Goal: Task Accomplishment & Management: Complete application form

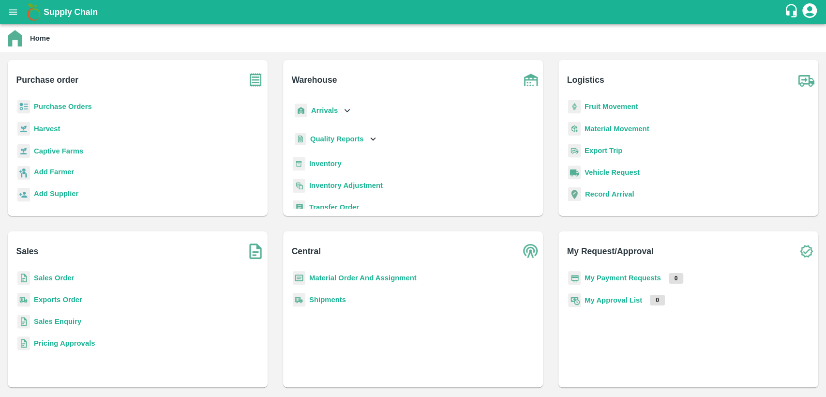
click at [56, 277] on b "Sales Order" at bounding box center [54, 278] width 40 height 8
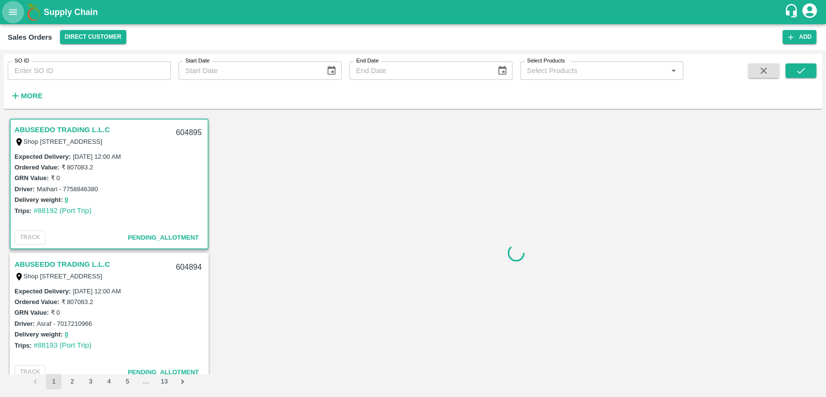
click at [15, 14] on icon "open drawer" at bounding box center [13, 12] width 11 height 11
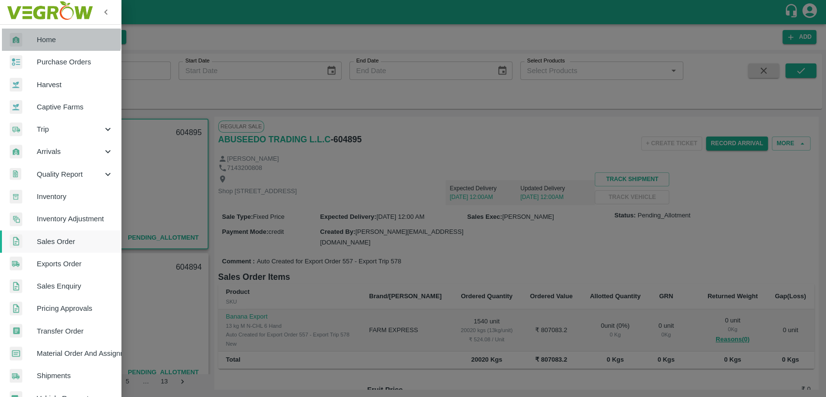
click at [44, 33] on link "Home" at bounding box center [60, 40] width 121 height 22
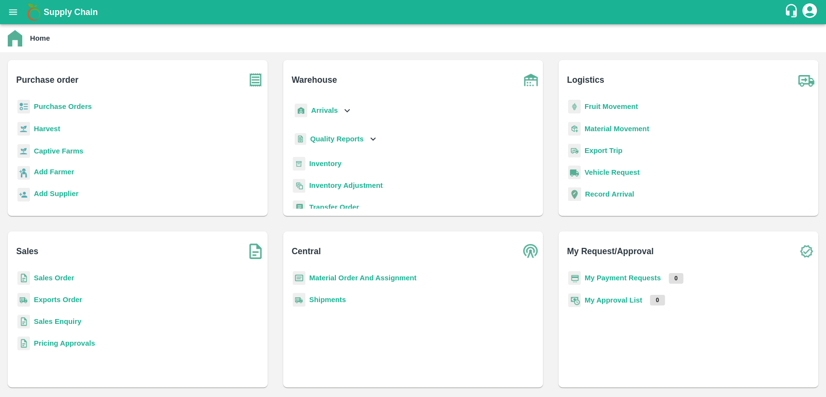
click at [361, 280] on b "Material Order And Assignment" at bounding box center [362, 278] width 107 height 8
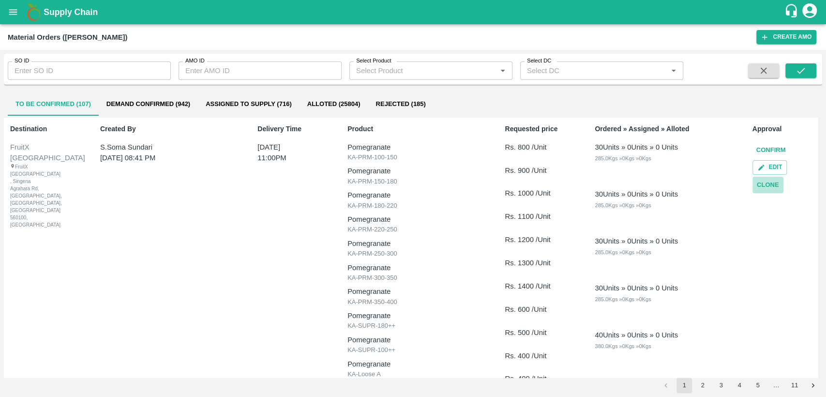
click at [766, 188] on button "Clone" at bounding box center [767, 185] width 31 height 17
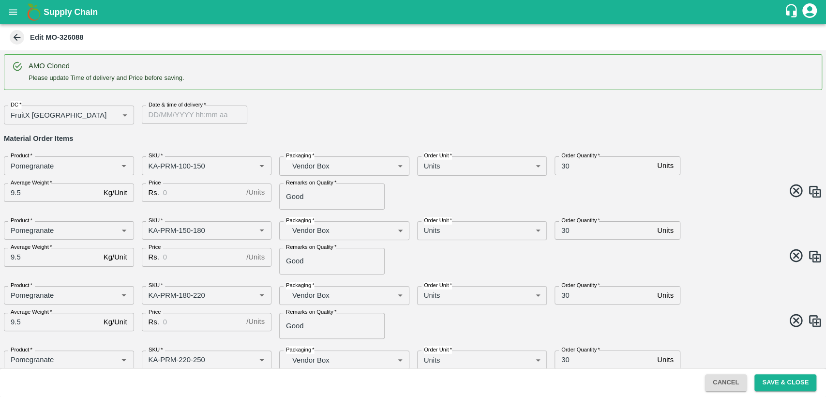
type input "DD/MM/YYYY hh:mm aa"
click at [158, 114] on input "DD/MM/YYYY hh:mm aa" at bounding box center [191, 114] width 99 height 18
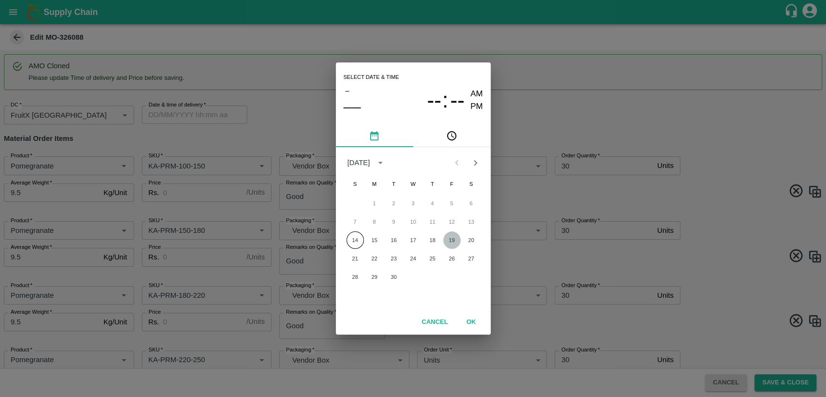
click at [453, 240] on button "19" at bounding box center [451, 239] width 17 height 17
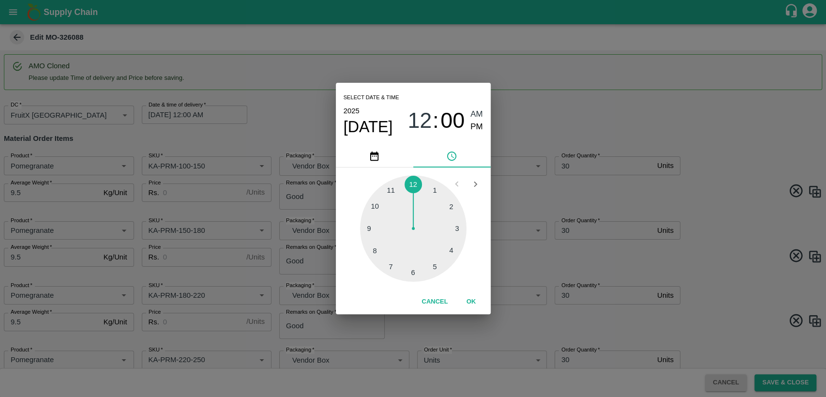
click at [391, 187] on div at bounding box center [413, 228] width 106 height 106
click at [478, 128] on span "PM" at bounding box center [476, 126] width 13 height 13
type input "[DATE] 11:00 PM"
click at [472, 303] on button "OK" at bounding box center [471, 301] width 31 height 17
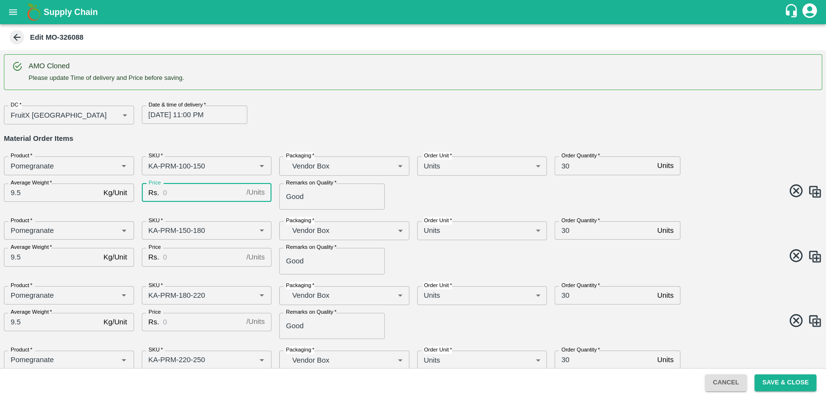
click at [175, 188] on input "Price" at bounding box center [202, 192] width 79 height 18
type input "800"
click at [184, 256] on input "Price" at bounding box center [202, 257] width 79 height 18
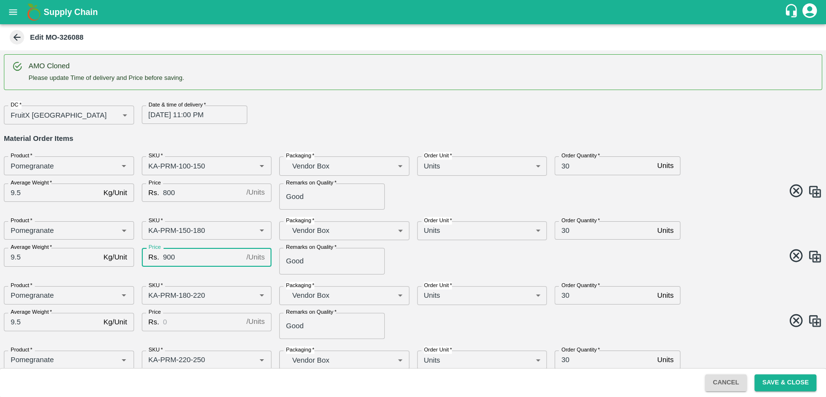
type input "900"
click at [197, 323] on input "Price" at bounding box center [202, 322] width 79 height 18
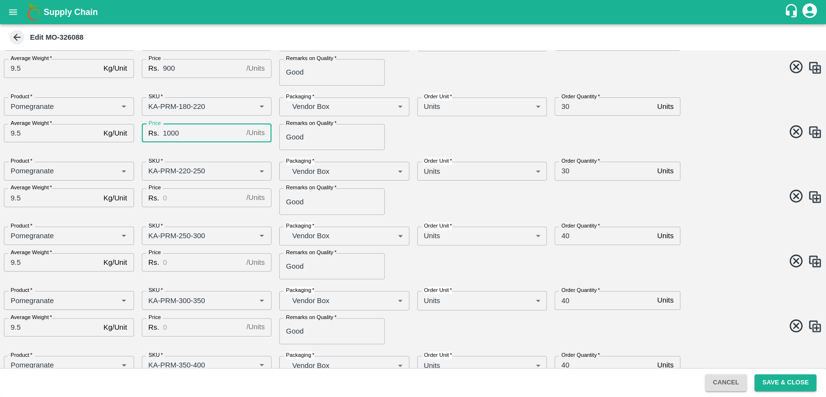
scroll to position [189, 0]
type input "1000"
click at [178, 198] on input "Price" at bounding box center [202, 197] width 79 height 18
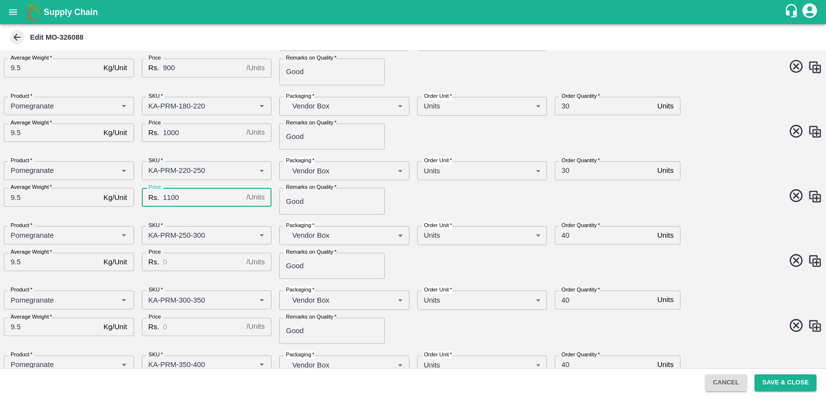
type input "1100"
click at [194, 264] on input "Price" at bounding box center [202, 262] width 79 height 18
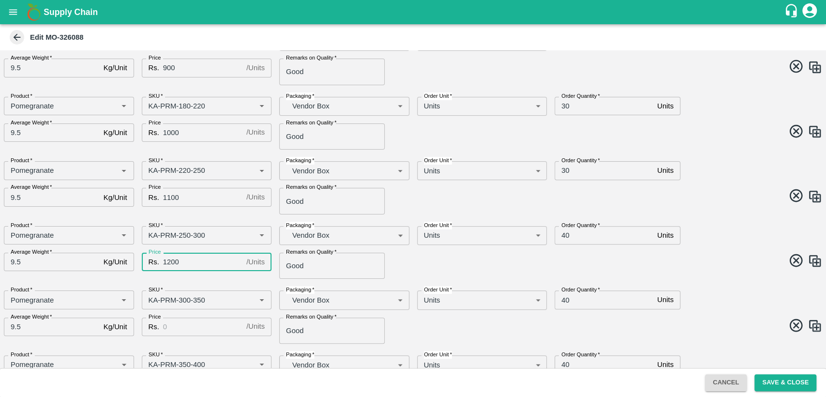
type input "1200"
click at [199, 322] on input "Price" at bounding box center [202, 326] width 79 height 18
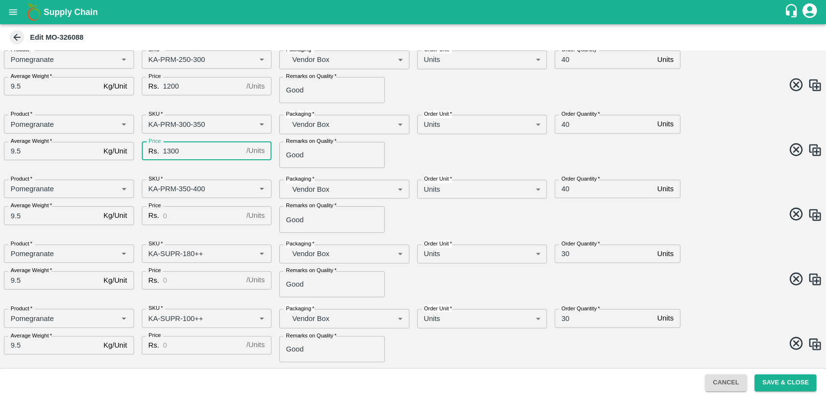
scroll to position [367, 0]
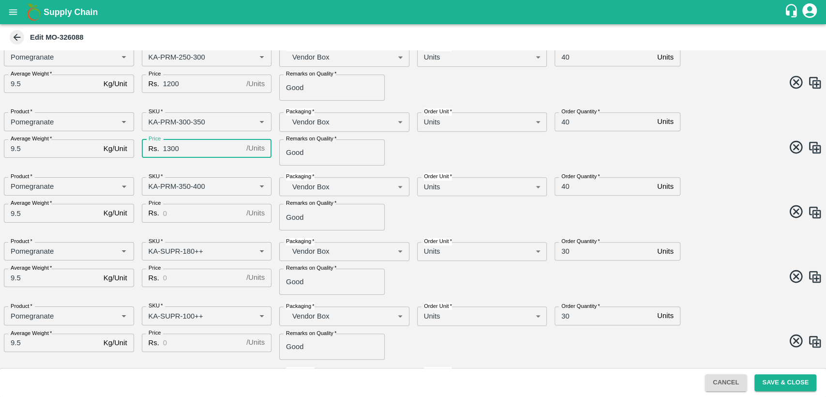
type input "1300"
click at [198, 214] on input "Price" at bounding box center [202, 213] width 79 height 18
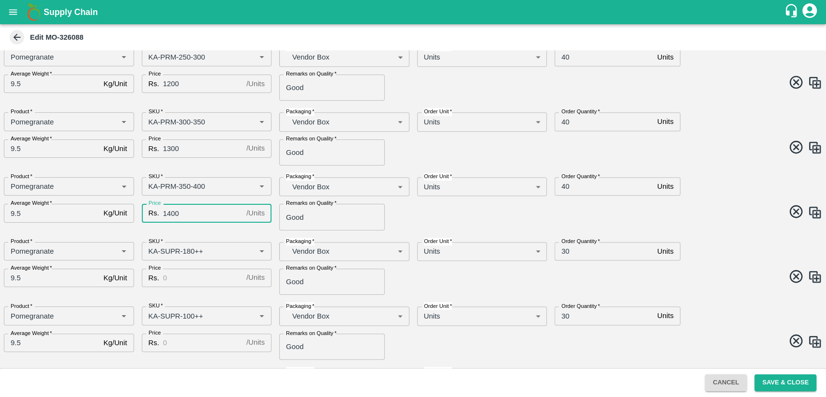
type input "1400"
click at [198, 276] on input "Price" at bounding box center [202, 277] width 79 height 18
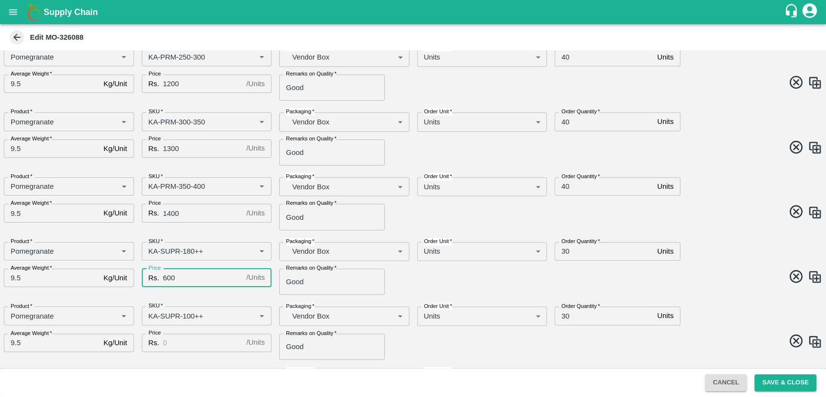
type input "600"
click at [193, 339] on input "Price" at bounding box center [202, 342] width 79 height 18
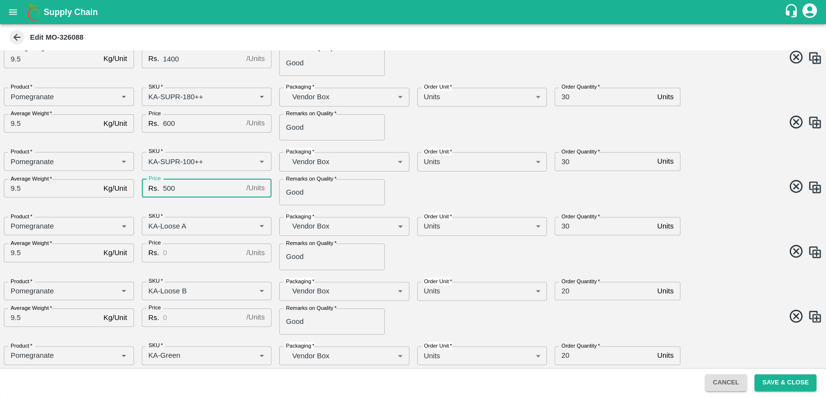
scroll to position [522, 0]
type input "500"
click at [175, 252] on input "Price" at bounding box center [202, 251] width 79 height 18
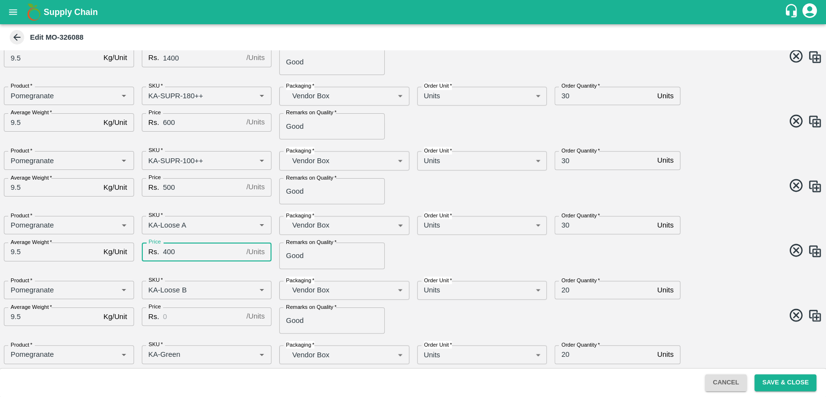
type input "400"
click at [184, 317] on input "Price" at bounding box center [202, 316] width 79 height 18
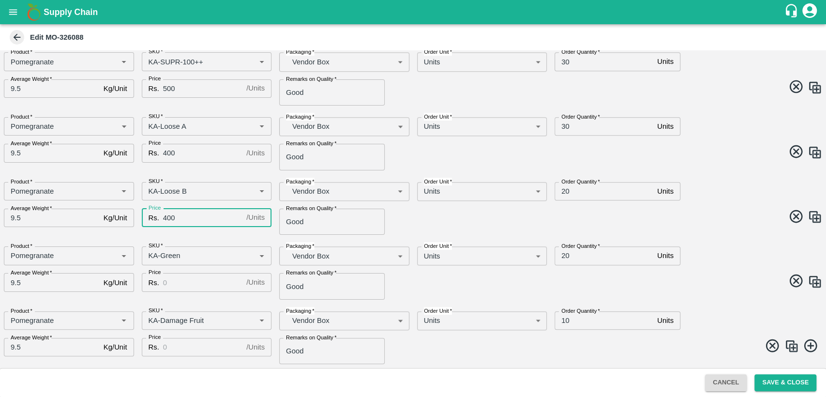
scroll to position [621, 0]
type input "400"
click at [202, 281] on input "Price" at bounding box center [202, 282] width 79 height 18
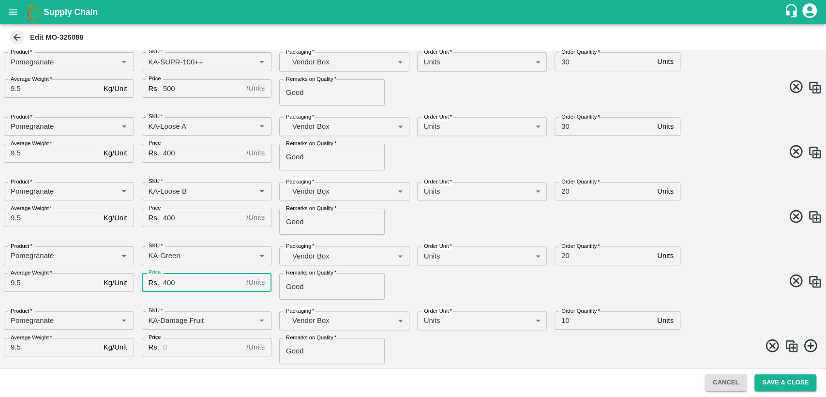
type input "400"
click at [213, 345] on input "Price" at bounding box center [202, 347] width 79 height 18
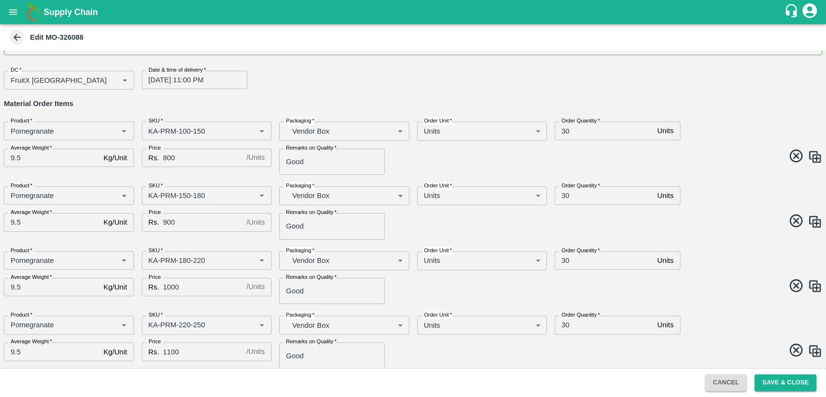
scroll to position [0, 0]
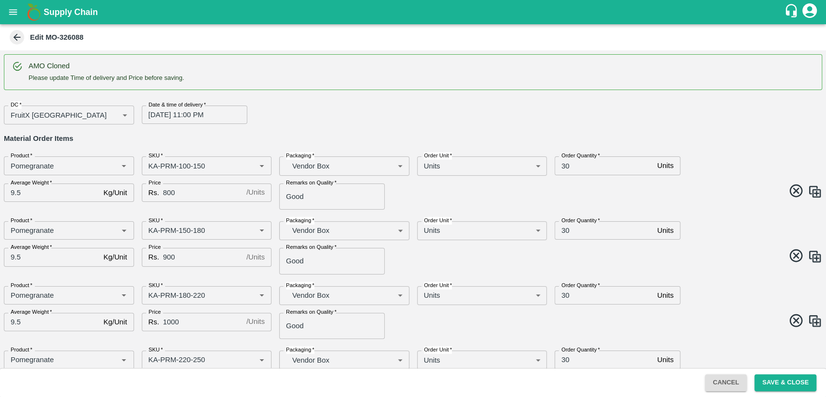
type input "400"
click at [564, 165] on input "30" at bounding box center [603, 165] width 99 height 18
type input "40"
click at [564, 227] on input "30" at bounding box center [603, 230] width 99 height 18
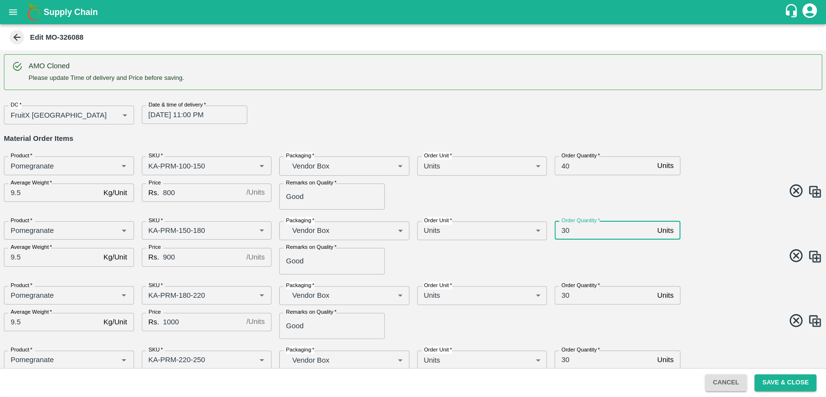
click at [564, 227] on input "30" at bounding box center [603, 230] width 99 height 18
type input "40"
click at [689, 243] on div "Product   * Product   * SKU   * SKU   * Packaging   * Vendor Box BOM/276 Packag…" at bounding box center [409, 243] width 826 height 61
click at [783, 379] on button "Save & Close" at bounding box center [785, 382] width 62 height 17
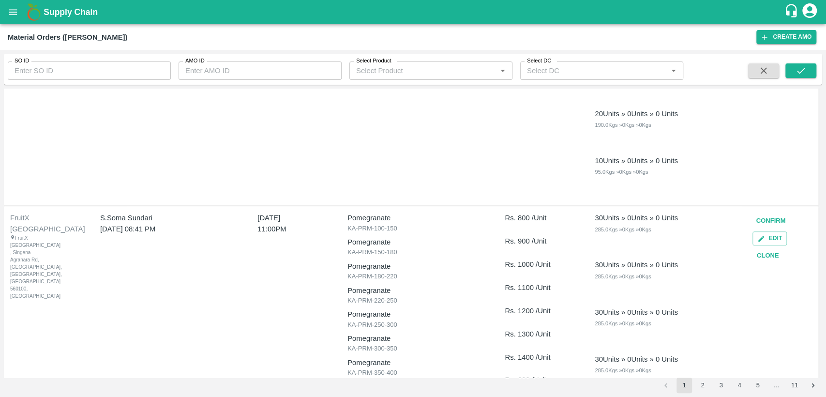
scroll to position [553, 0]
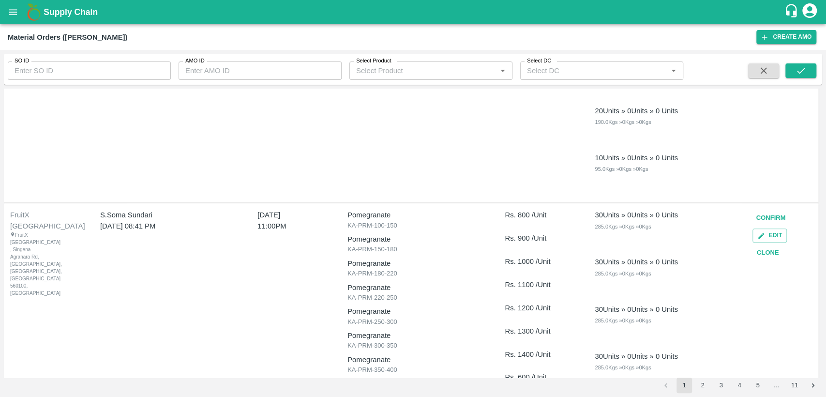
click at [760, 255] on button "Clone" at bounding box center [767, 252] width 31 height 17
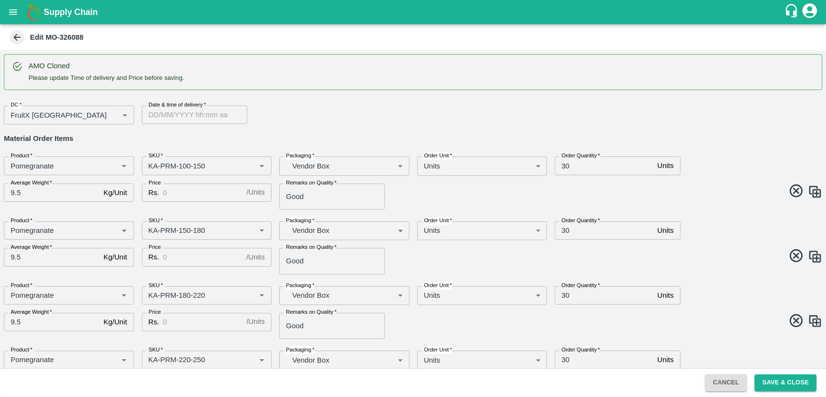
type input "DD/MM/YYYY hh:mm aa"
click at [217, 112] on input "DD/MM/YYYY hh:mm aa" at bounding box center [191, 114] width 99 height 18
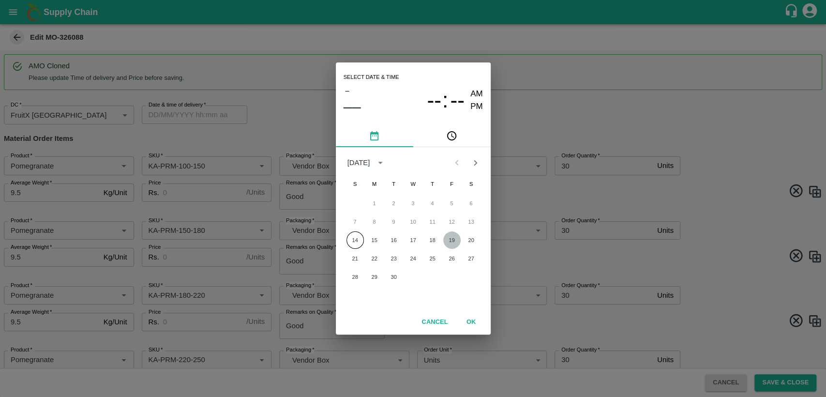
click at [450, 239] on button "19" at bounding box center [451, 239] width 17 height 17
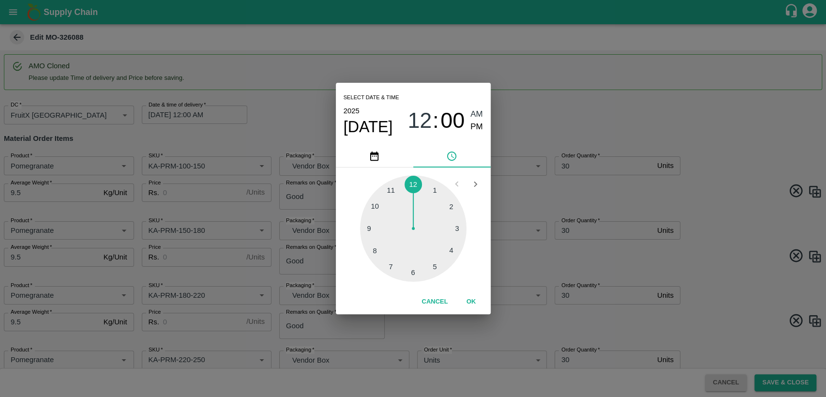
click at [393, 187] on div at bounding box center [413, 228] width 106 height 106
click at [479, 125] on span "PM" at bounding box center [476, 126] width 13 height 13
type input "[DATE] 11:00 PM"
click at [477, 303] on button "OK" at bounding box center [471, 301] width 31 height 17
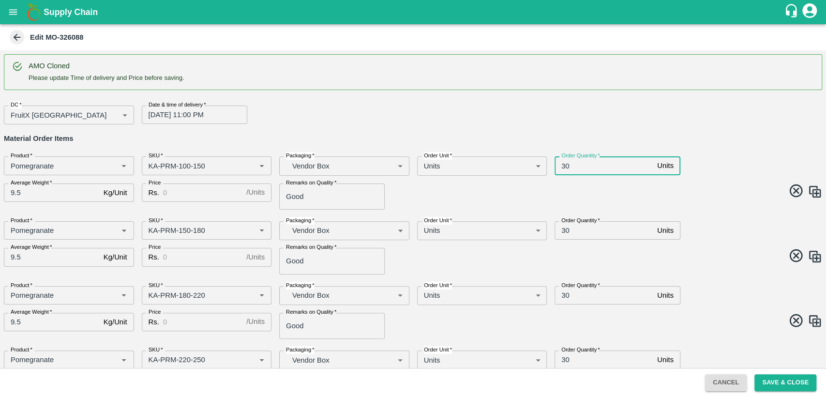
click at [565, 164] on input "30" at bounding box center [603, 165] width 99 height 18
type input "40"
click at [564, 232] on input "30" at bounding box center [603, 230] width 99 height 18
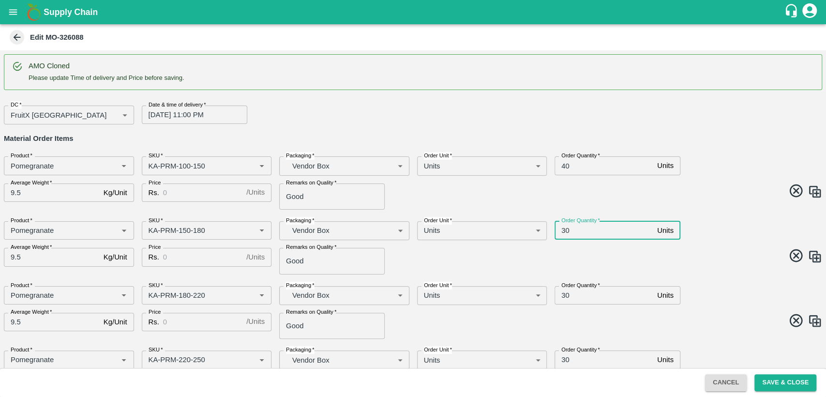
click at [564, 232] on input "30" at bounding box center [603, 230] width 99 height 18
type input "40"
click at [705, 244] on div "Product   * Product   * SKU   * SKU   * Packaging   * Vendor Box BOM/276 Packag…" at bounding box center [409, 243] width 826 height 61
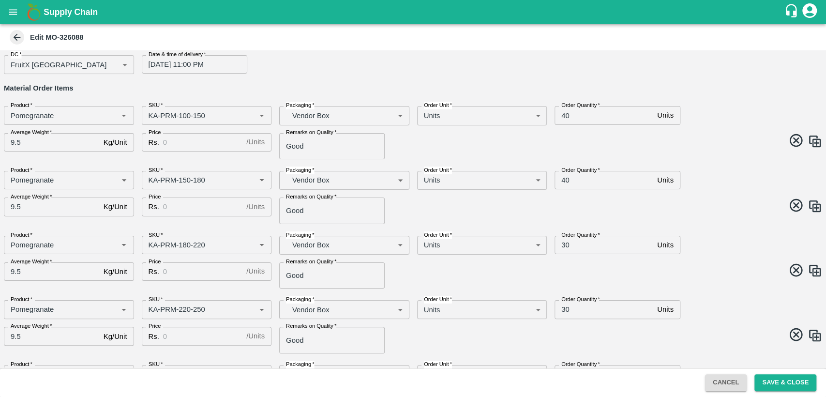
scroll to position [53, 0]
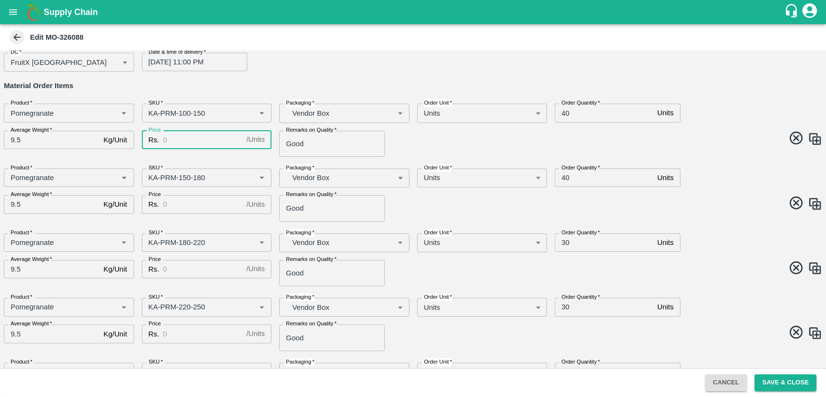
click at [212, 132] on input "Price" at bounding box center [202, 140] width 79 height 18
type input "800"
click at [184, 210] on input "Price" at bounding box center [202, 204] width 79 height 18
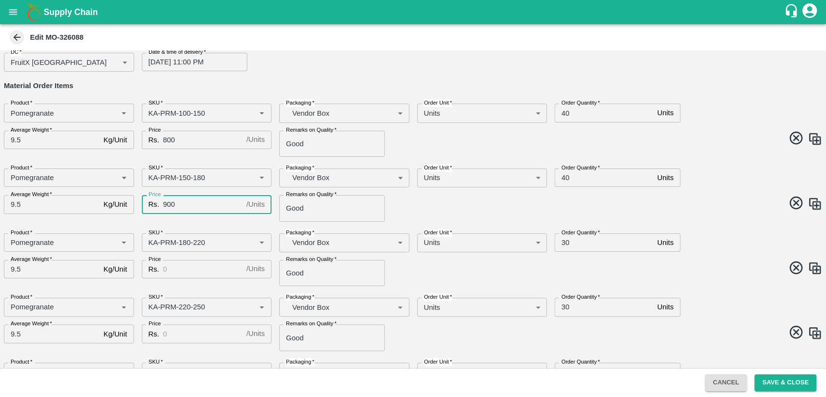
type input "900"
click at [174, 269] on input "Price" at bounding box center [202, 269] width 79 height 18
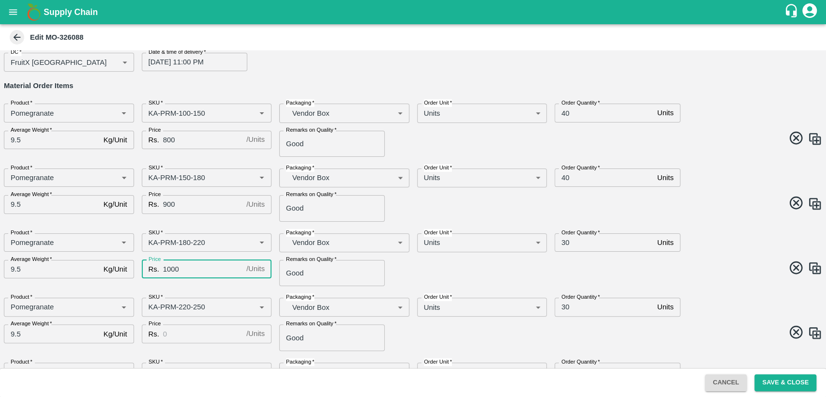
type input "1000"
click at [418, 264] on span at bounding box center [615, 269] width 413 height 19
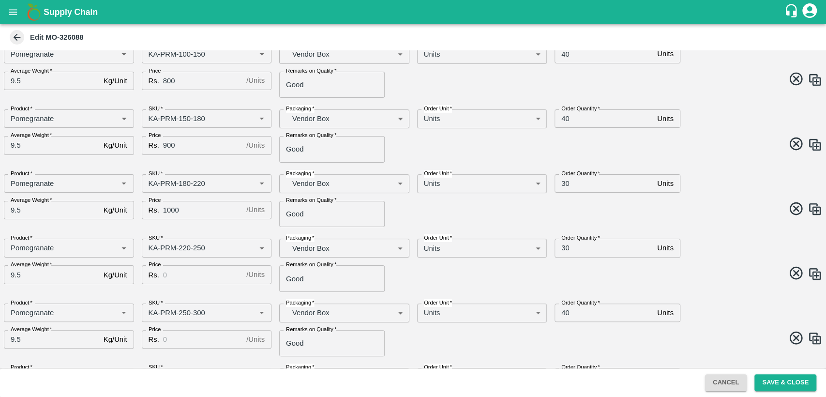
scroll to position [117, 0]
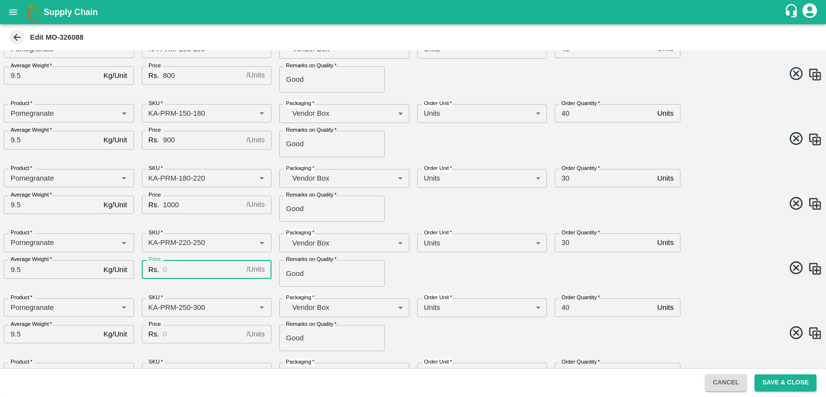
click at [177, 266] on input "Price" at bounding box center [202, 269] width 79 height 18
type input "1100"
click at [184, 337] on input "Price" at bounding box center [202, 334] width 79 height 18
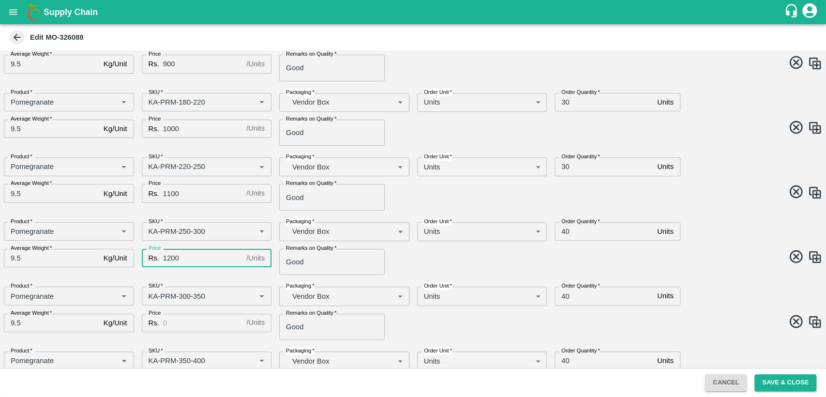
scroll to position [194, 0]
type input "1200"
click at [195, 326] on input "Price" at bounding box center [202, 321] width 79 height 18
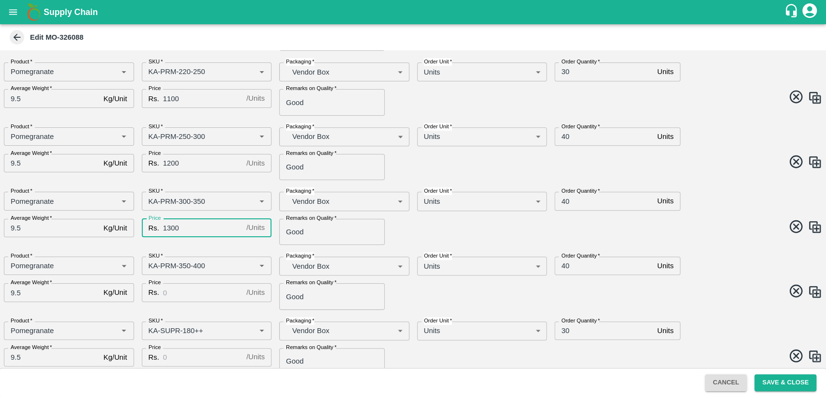
scroll to position [290, 0]
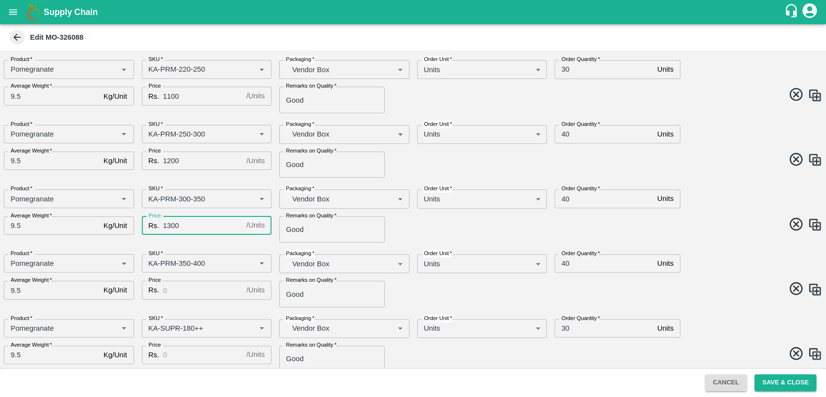
type input "1300"
click at [186, 286] on input "Price" at bounding box center [202, 290] width 79 height 18
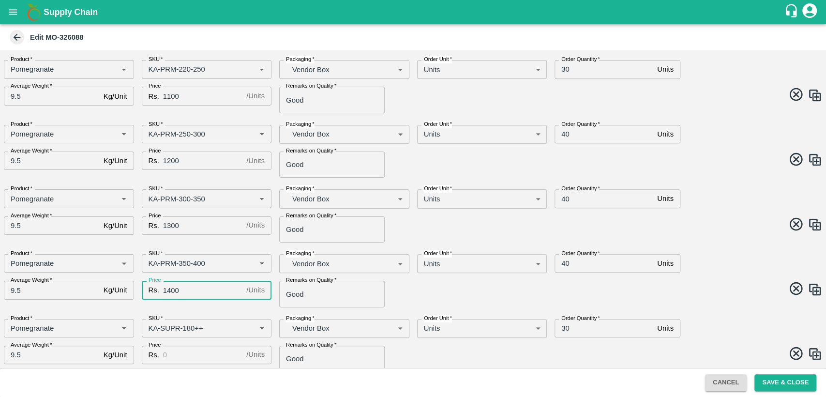
type input "1400"
click at [186, 353] on input "Price" at bounding box center [202, 354] width 79 height 18
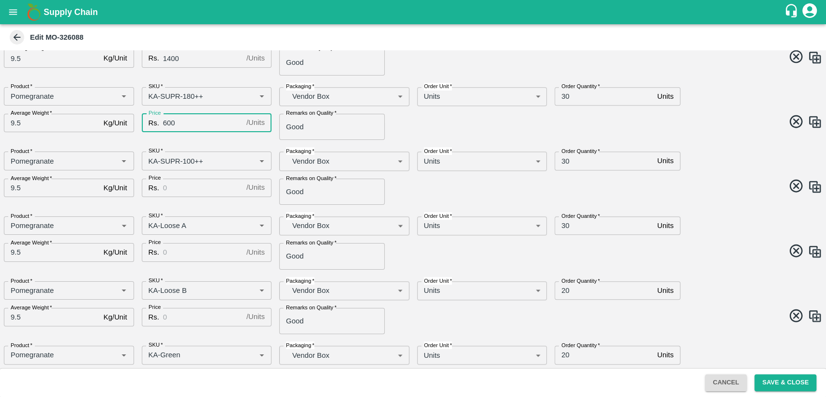
scroll to position [521, 0]
type input "600"
click at [190, 190] on input "Price" at bounding box center [202, 189] width 79 height 18
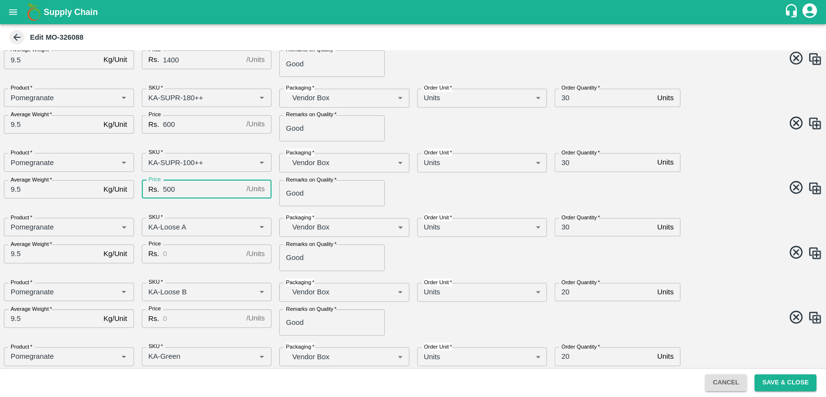
type input "500"
click at [186, 255] on input "Price" at bounding box center [202, 253] width 79 height 18
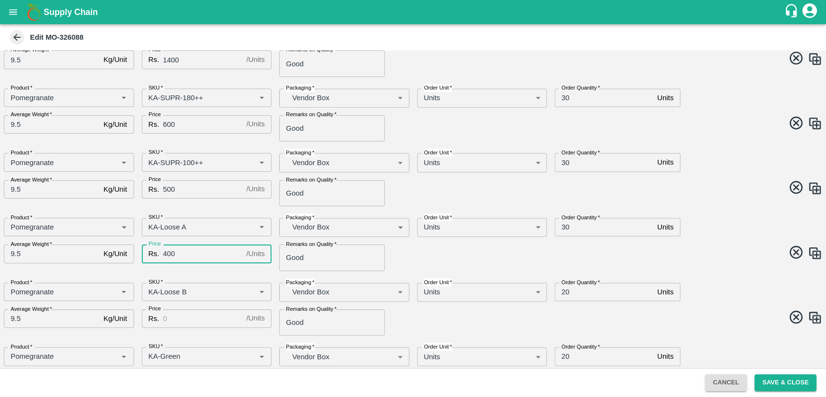
type input "400"
click at [194, 322] on input "Price" at bounding box center [202, 318] width 79 height 18
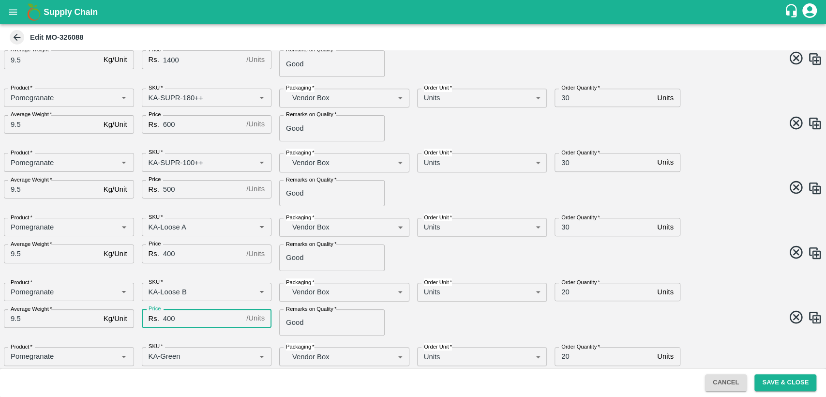
type input "400"
click at [429, 317] on span at bounding box center [615, 318] width 413 height 19
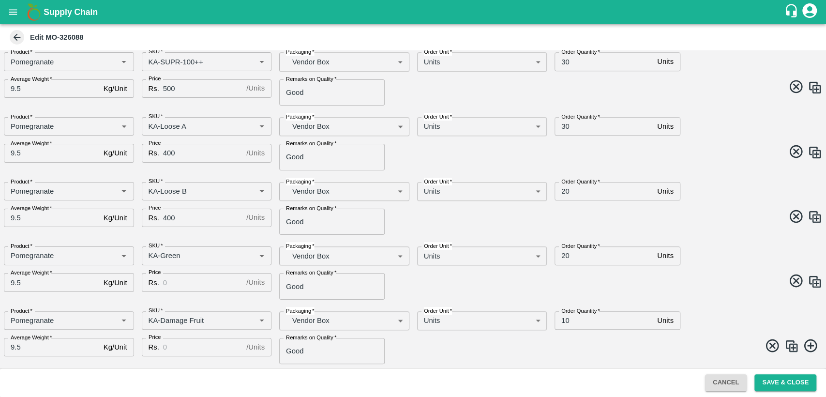
click at [183, 283] on input "Price" at bounding box center [202, 282] width 79 height 18
type input "400"
click at [186, 348] on input "Price" at bounding box center [202, 347] width 79 height 18
type input "400"
click at [751, 311] on div "Order Quantity   * 10 Units Order Quantity" at bounding box center [650, 316] width 207 height 27
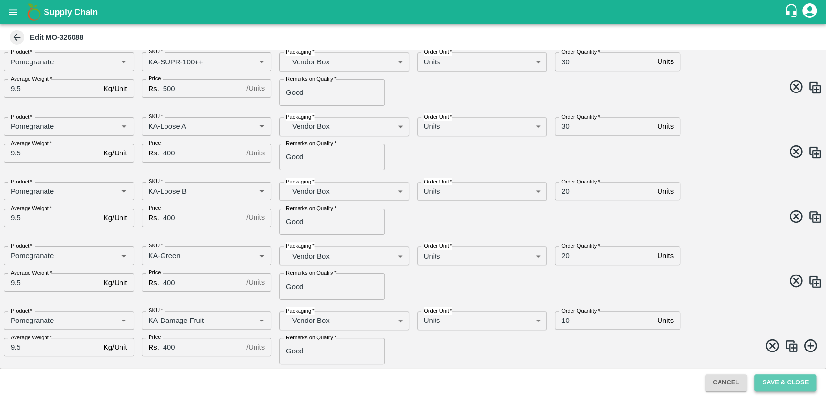
click at [791, 380] on button "Save & Close" at bounding box center [785, 382] width 62 height 17
